Goal: Information Seeking & Learning: Learn about a topic

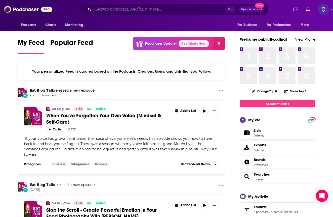
click at [116, 8] on input "Search podcasts, credits, & more..." at bounding box center [159, 9] width 132 height 8
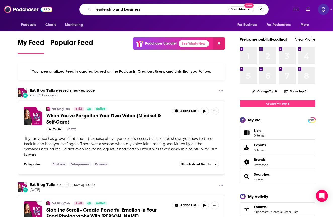
type input "leadership and business"
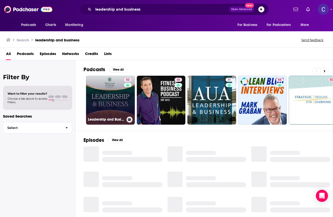
click at [115, 84] on link "52 Leadership and Business" at bounding box center [110, 100] width 49 height 49
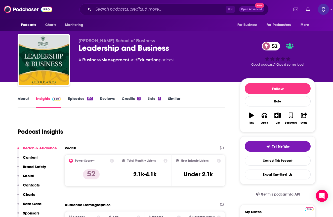
click at [22, 98] on link "About" at bounding box center [23, 102] width 11 height 12
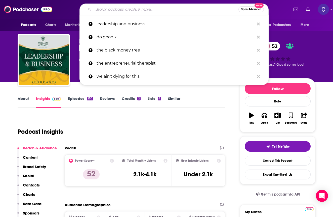
click at [145, 10] on input "Search podcasts, credits, & more..." at bounding box center [165, 9] width 145 height 8
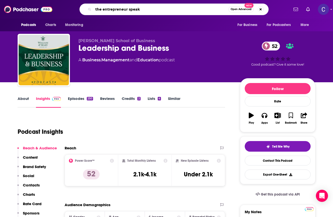
type input "the entrepreneur speaks"
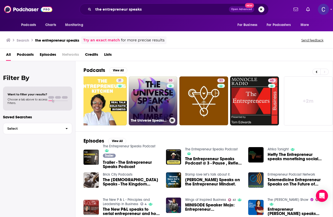
scroll to position [0, 211]
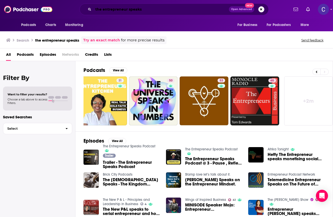
click at [150, 10] on input "the entrepreneur speaks" at bounding box center [161, 9] width 136 height 8
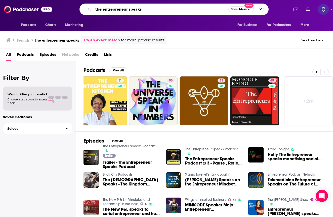
click at [150, 10] on input "the entrepreneur speaks" at bounding box center [160, 9] width 135 height 8
type input "entrepreneur"
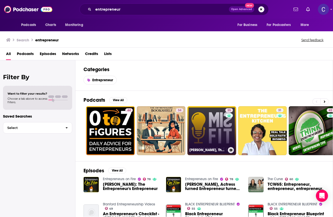
click at [218, 124] on link "35 [PERSON_NAME], The Misfit Entrepreneur_Breakthrough Entrepreneurship" at bounding box center [212, 130] width 49 height 49
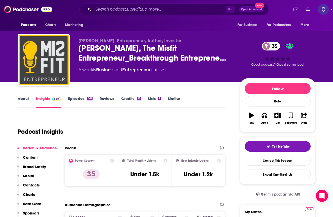
click at [20, 98] on link "About" at bounding box center [23, 102] width 11 height 12
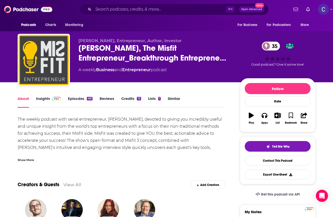
click at [42, 100] on link "Insights" at bounding box center [48, 102] width 25 height 12
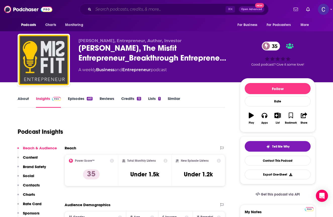
click at [131, 8] on input "Search podcasts, credits, & more..." at bounding box center [159, 9] width 132 height 8
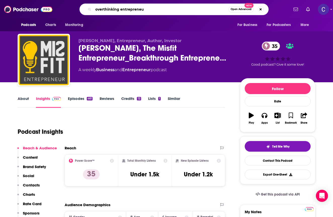
type input "overthinking entrepreneur"
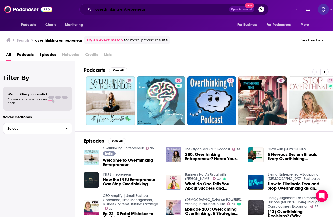
click at [108, 10] on input "overthinking entrepreneur" at bounding box center [161, 9] width 136 height 8
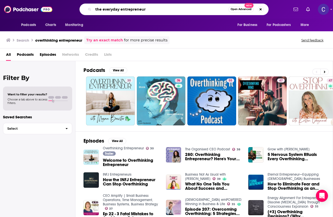
click at [159, 11] on input "the everyday entrepreneur" at bounding box center [160, 9] width 135 height 8
type input "the everyday entrepreneur"
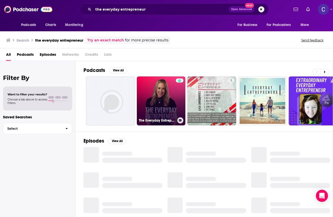
click at [167, 97] on link "The Everyday Entrepreneur Podcast" at bounding box center [161, 100] width 49 height 49
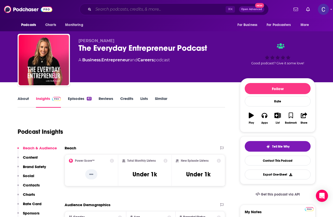
click at [161, 12] on input "Search podcasts, credits, & more..." at bounding box center [159, 9] width 132 height 8
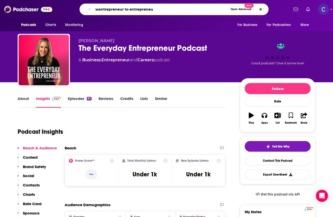
type input "wantrepreneur to entrepreneur"
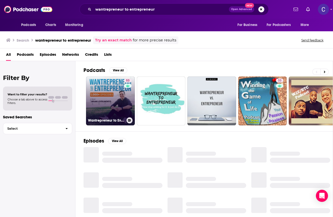
click at [116, 99] on link "53 Wantrepreneur to Entrepreneur | Start and Grow Your Own Business" at bounding box center [110, 100] width 49 height 49
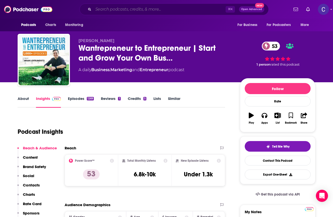
click at [132, 11] on input "Search podcasts, credits, & more..." at bounding box center [159, 9] width 132 height 8
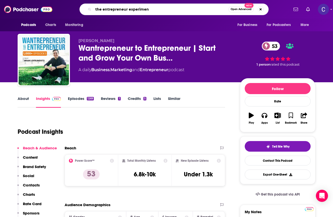
type input "the entrepreneur experiment"
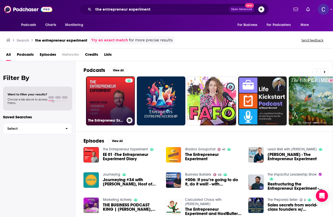
click at [121, 93] on link "The Entrepreneur Experiment" at bounding box center [110, 100] width 49 height 49
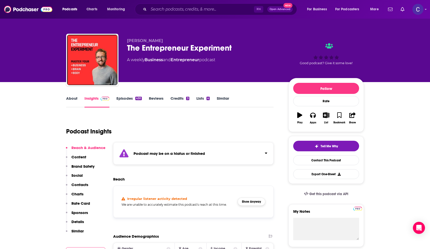
click at [248, 201] on button "Show Anyway" at bounding box center [252, 202] width 28 height 8
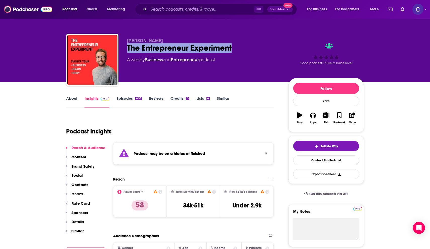
drag, startPoint x: 126, startPoint y: 50, endPoint x: 236, endPoint y: 46, distance: 109.3
click at [236, 46] on div "[PERSON_NAME] The Entrepreneur Experiment A weekly Business and Entrepreneur po…" at bounding box center [215, 61] width 298 height 54
copy h2 "The Entrepreneur Experiment"
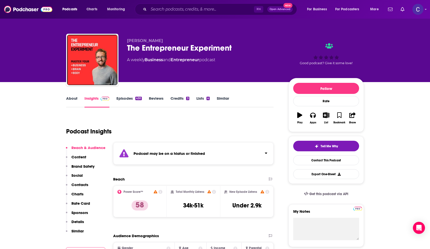
click at [271, 179] on icon at bounding box center [270, 178] width 3 height 3
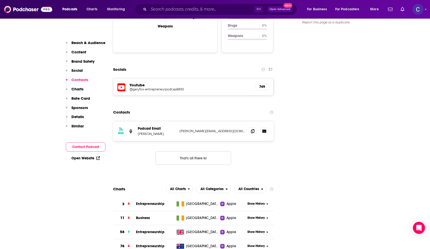
scroll to position [581, 0]
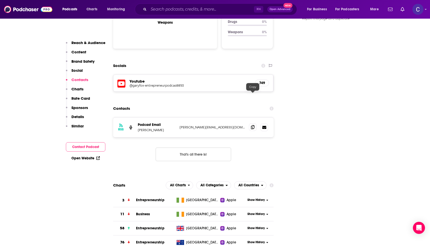
click at [254, 125] on icon at bounding box center [253, 127] width 4 height 4
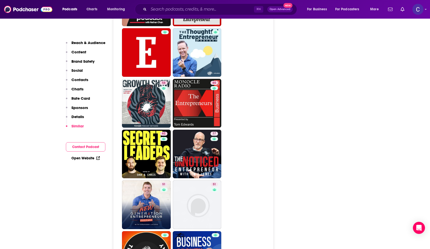
scroll to position [1176, 0]
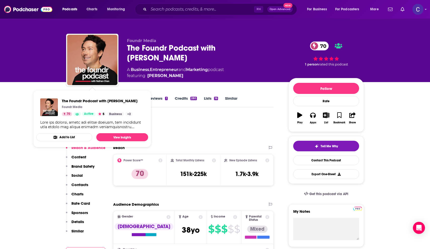
click at [72, 100] on span "The Foundr Podcast with Nathan Chan" at bounding box center [100, 100] width 76 height 5
click at [42, 78] on div "Foundr Media The Foundr Podcast with Nathan Chan 70 A Business , Entrepreneur a…" at bounding box center [215, 41] width 430 height 82
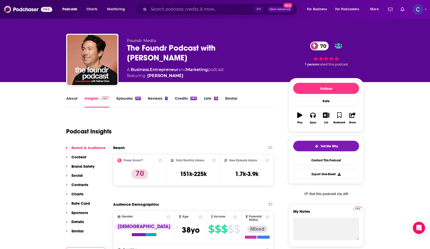
click at [73, 100] on link "About" at bounding box center [71, 102] width 11 height 12
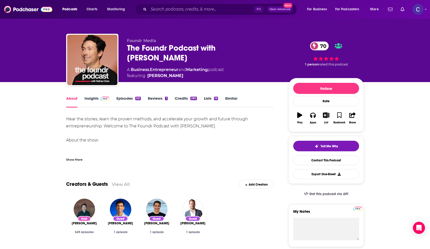
click at [79, 157] on div "Show More" at bounding box center [74, 159] width 16 height 5
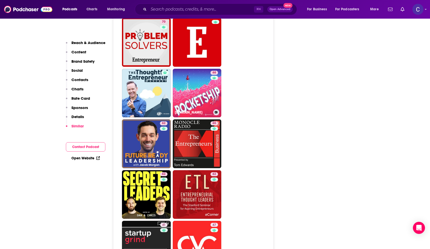
scroll to position [1286, 0]
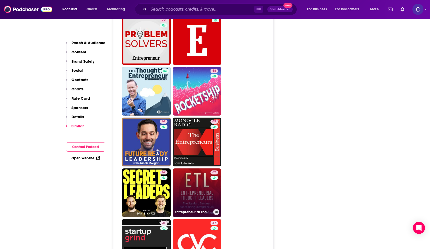
click at [198, 168] on link "62 Entrepreneurial Thought Leaders (ETL)" at bounding box center [197, 192] width 49 height 49
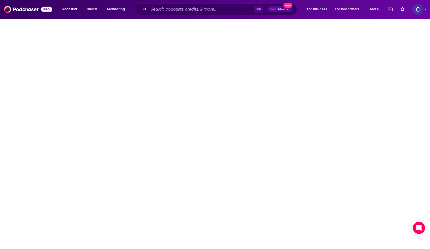
type input "https://www.podchaser.com/podcasts/entrepreneurial-thought-leader-4797"
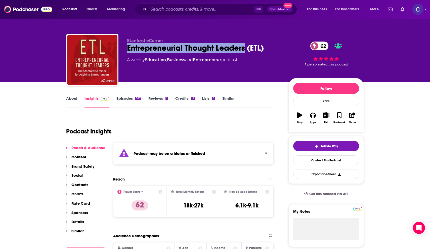
drag, startPoint x: 123, startPoint y: 50, endPoint x: 246, endPoint y: 48, distance: 122.9
click at [246, 48] on div "Stanford eCorner Entrepreneurial Thought Leaders (ETL) 62 A weekly Education , …" at bounding box center [215, 61] width 298 height 54
copy h2 "Entrepreneurial Thought Leaders"
click at [74, 99] on link "About" at bounding box center [71, 102] width 11 height 12
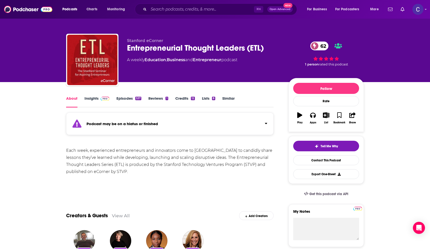
click at [92, 101] on link "Insights" at bounding box center [97, 102] width 25 height 12
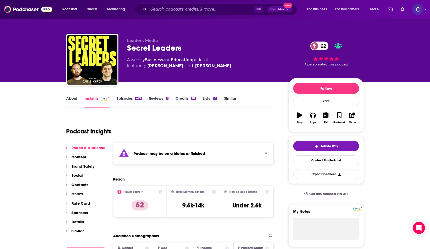
click at [72, 101] on link "About" at bounding box center [71, 102] width 11 height 12
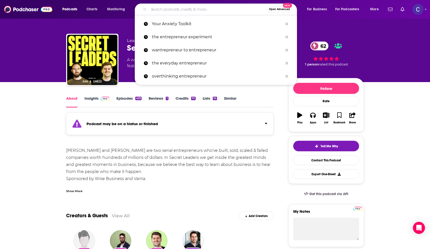
click at [202, 11] on input "Search podcasts, credits, & more..." at bounding box center [208, 9] width 118 height 8
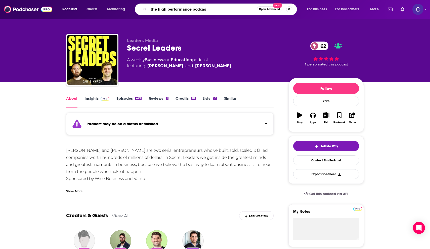
type input "the high performance podcast"
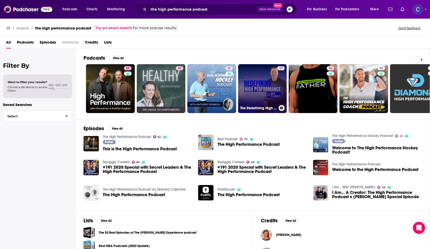
click at [262, 85] on link "39 The Redefining High Performance Podcast with Ty Bennett" at bounding box center [262, 88] width 49 height 49
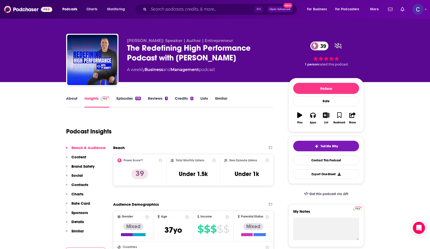
click at [75, 98] on link "About" at bounding box center [71, 102] width 11 height 12
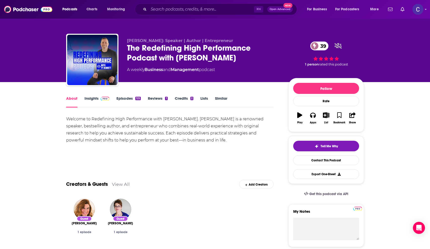
click at [92, 98] on link "Insights" at bounding box center [97, 102] width 25 height 12
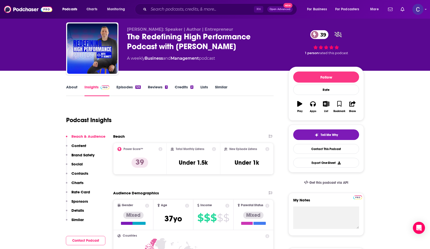
scroll to position [2, 0]
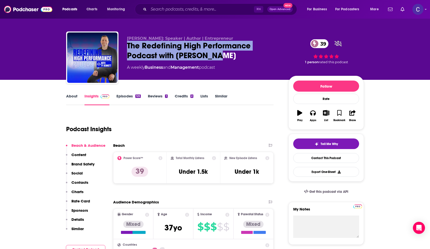
drag, startPoint x: 128, startPoint y: 46, endPoint x: 220, endPoint y: 51, distance: 92.0
click at [220, 51] on div "The Redefining High Performance Podcast with Ty Bennett 39" at bounding box center [204, 51] width 154 height 20
copy h2 "The Redefining High Performance Podcast with Ty Bennett"
